Goal: Check status: Check status

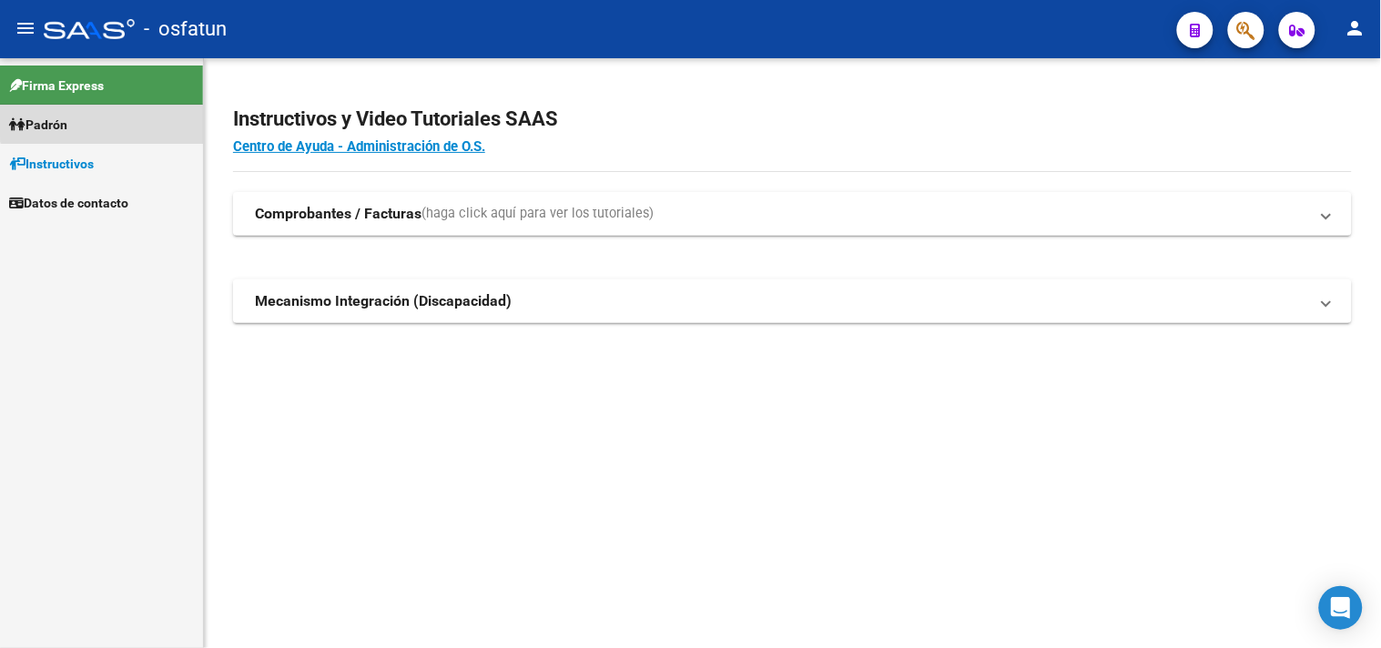
click at [131, 111] on link "Padrón" at bounding box center [101, 124] width 203 height 39
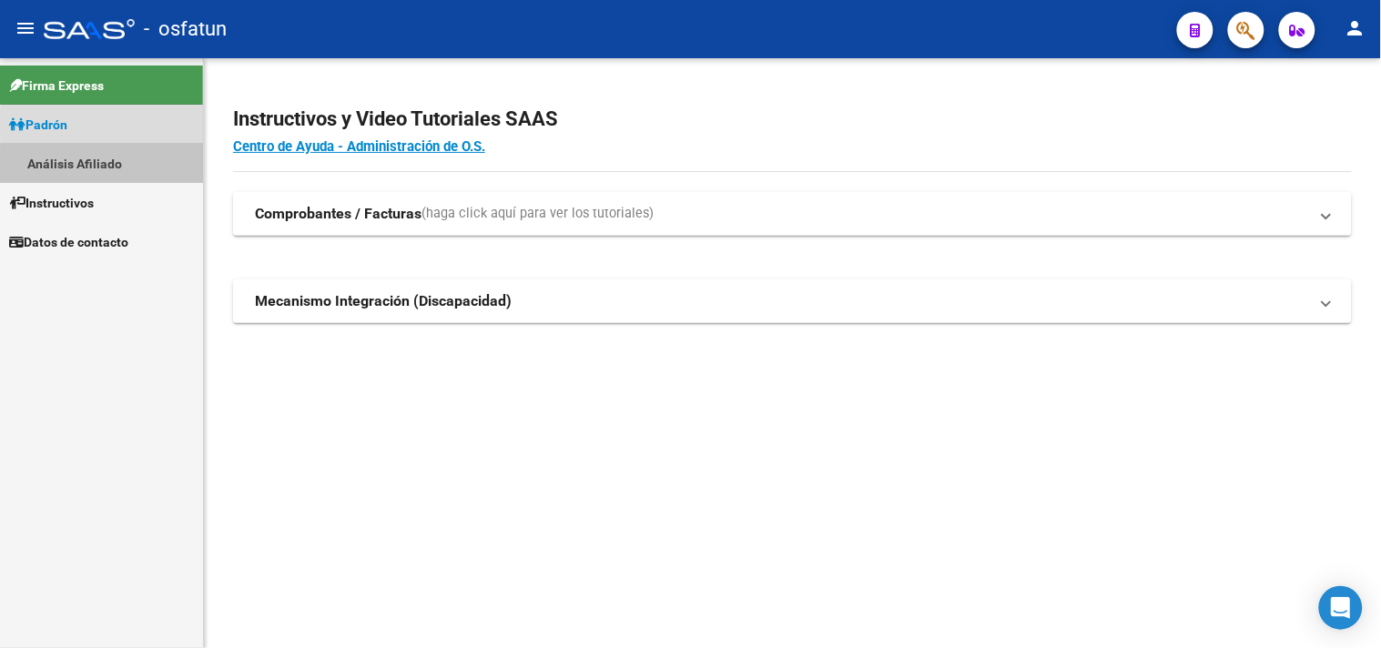
click at [164, 169] on link "Análisis Afiliado" at bounding box center [101, 163] width 203 height 39
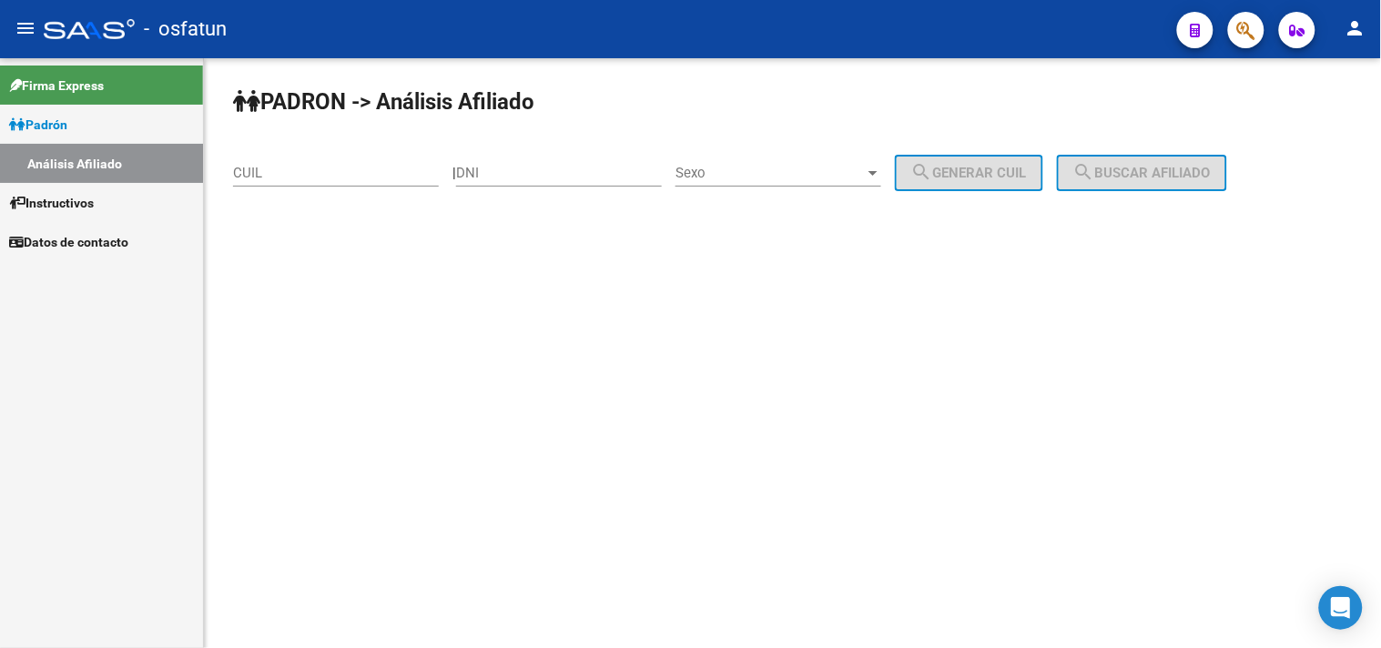
click at [532, 171] on input "DNI" at bounding box center [559, 173] width 206 height 16
paste input "37296135"
type input "37296135"
click at [762, 169] on span "Sexo" at bounding box center [770, 173] width 189 height 16
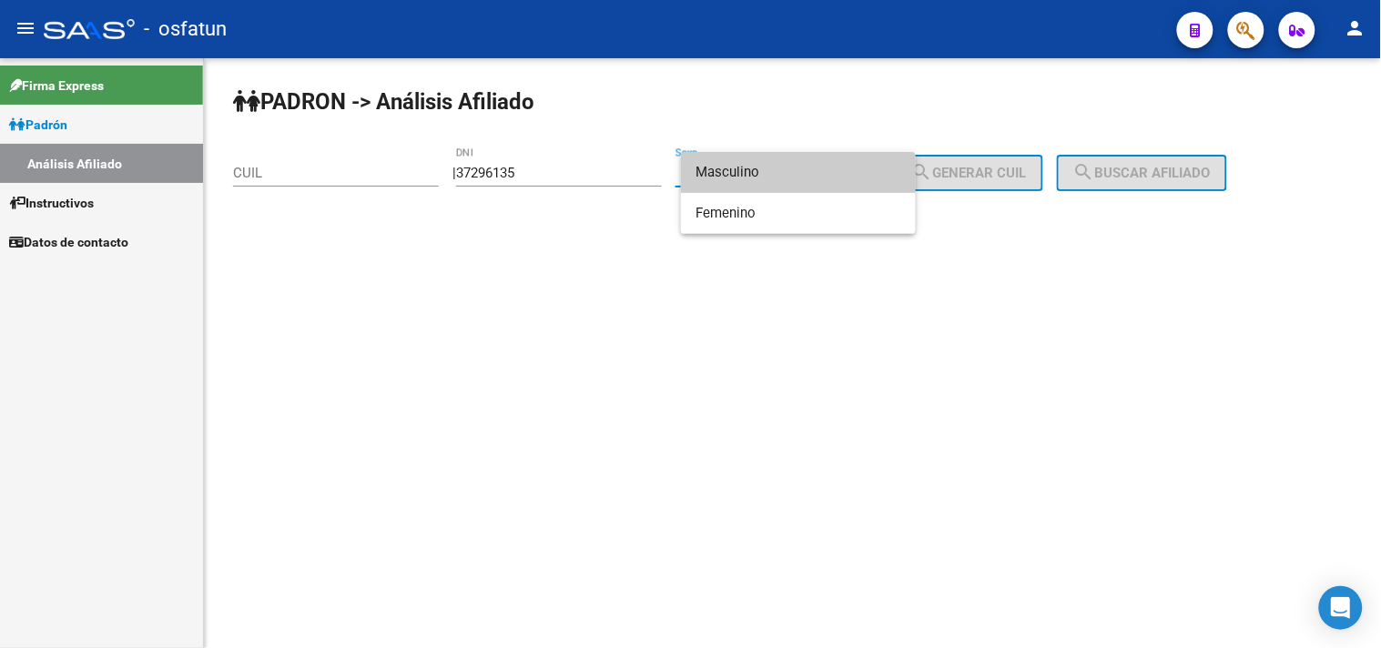
click at [742, 182] on span "Masculino" at bounding box center [799, 172] width 206 height 41
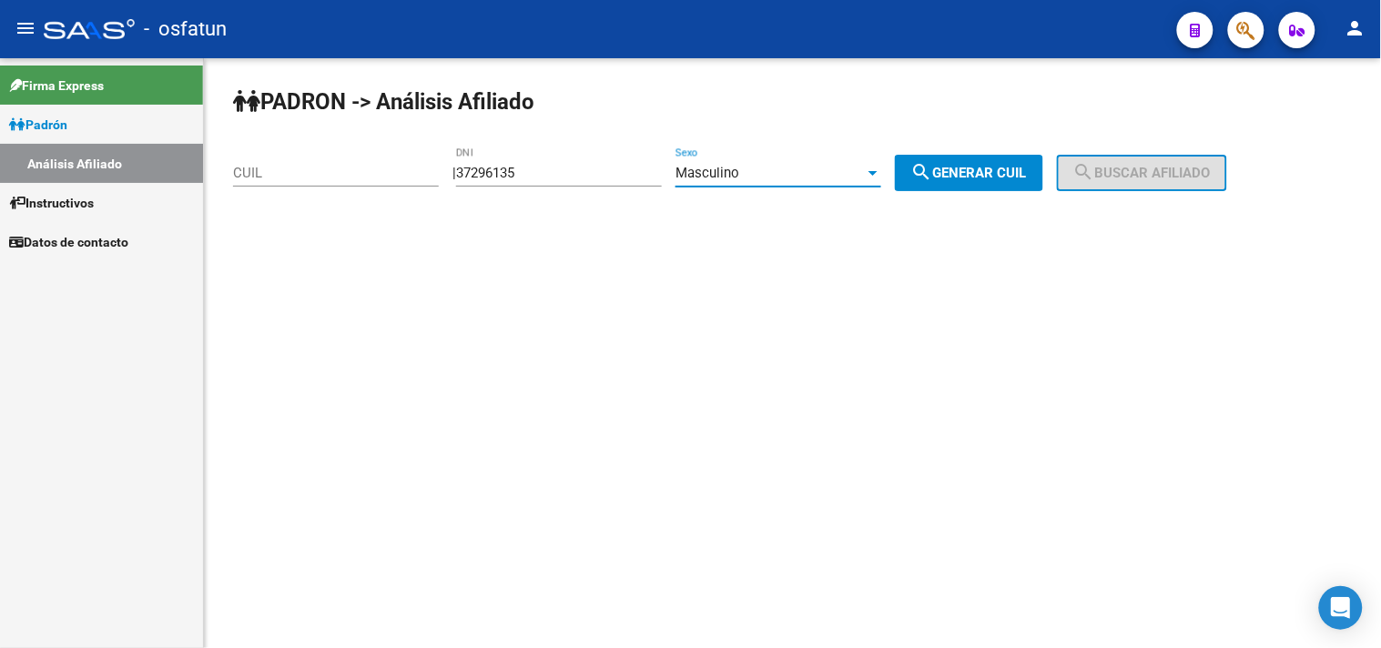
click at [269, 169] on input "CUIL" at bounding box center [336, 173] width 206 height 16
click at [1027, 170] on span "search Generar CUIL" at bounding box center [969, 173] width 116 height 16
type input "20-37296135-0"
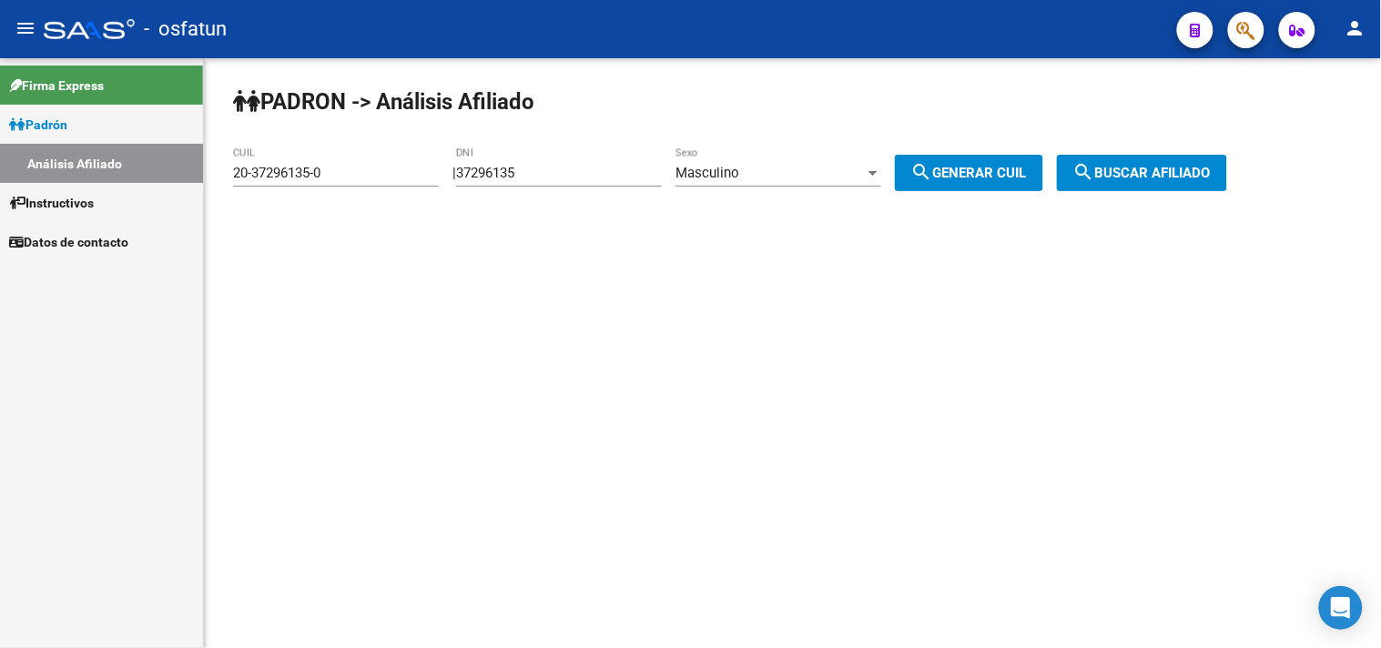
click at [1181, 168] on span "search Buscar afiliado" at bounding box center [1141, 173] width 137 height 16
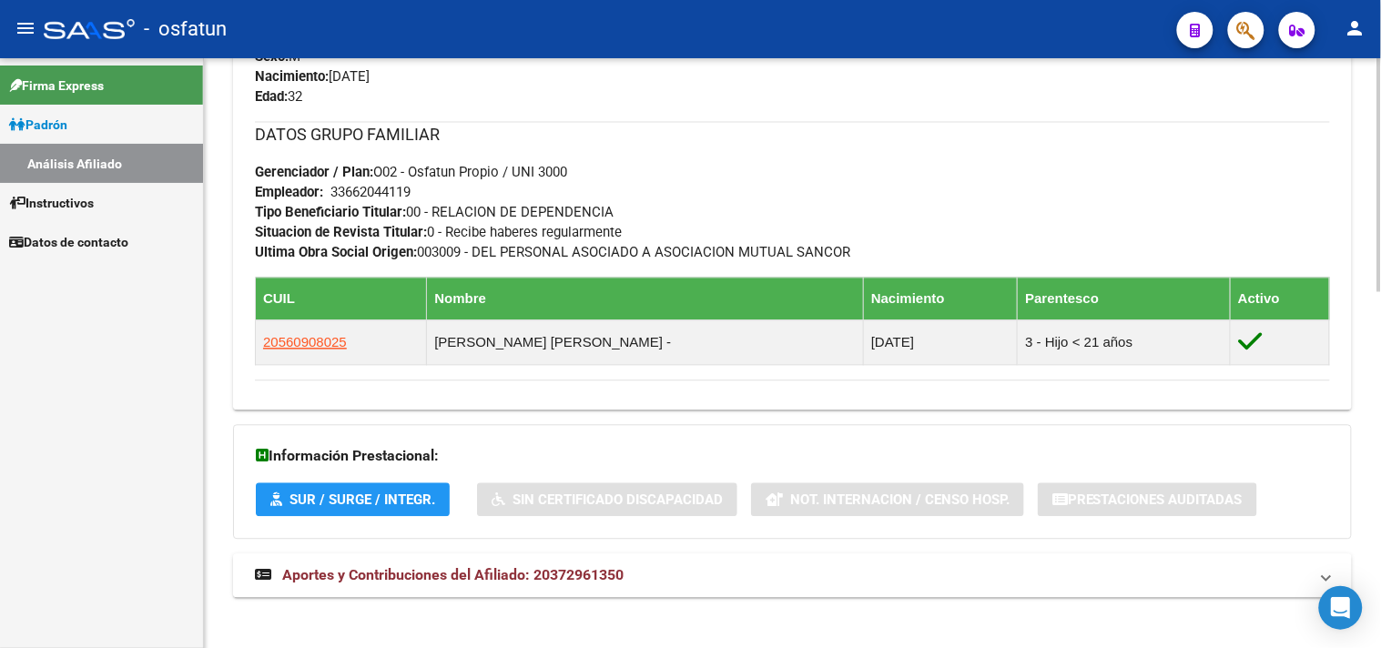
scroll to position [900, 0]
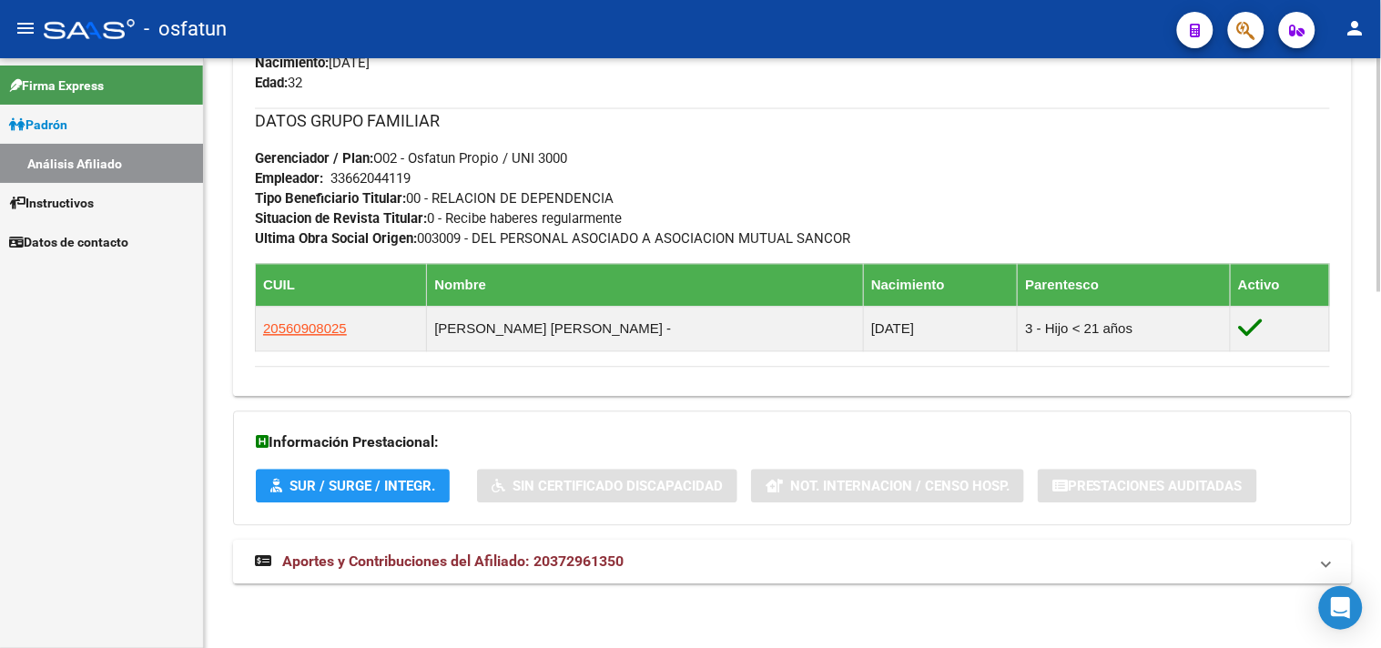
click at [530, 579] on mat-expansion-panel-header "Aportes y Contribuciones del Afiliado: 20372961350" at bounding box center [792, 563] width 1119 height 44
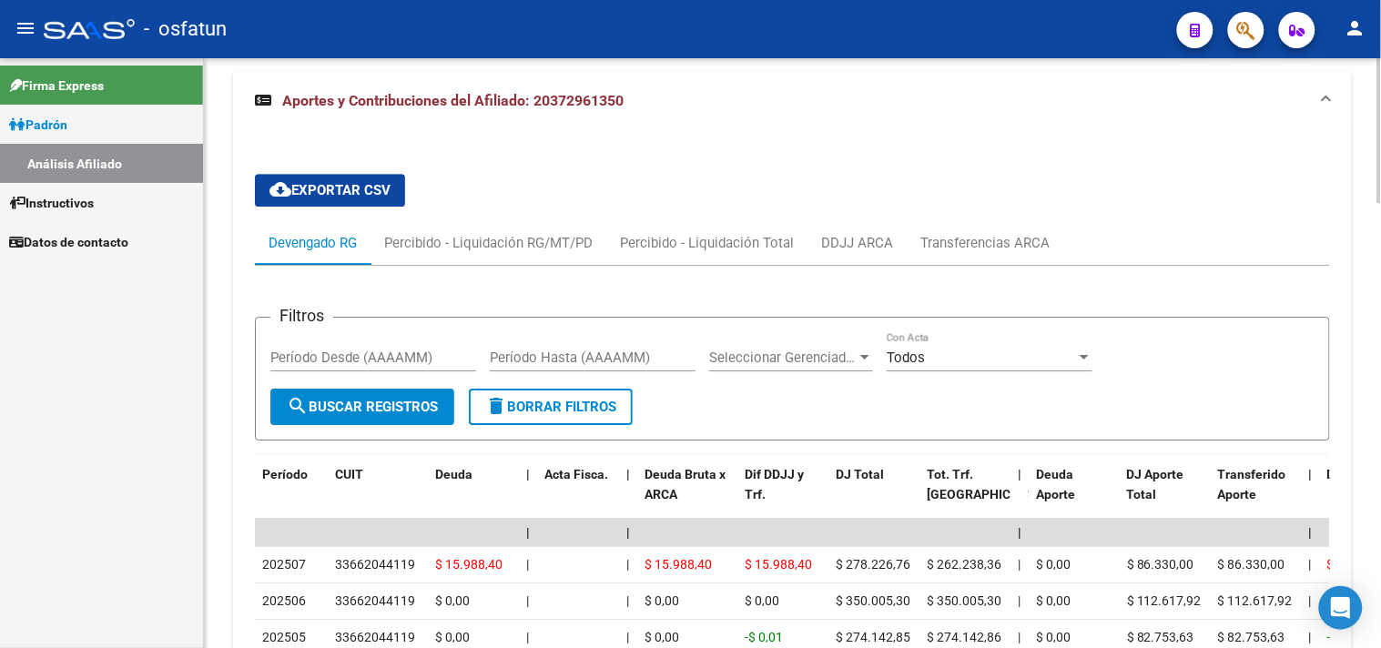
scroll to position [1772, 0]
